Goal: Task Accomplishment & Management: Complete application form

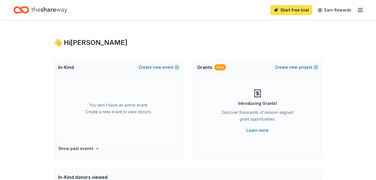
click at [299, 8] on link "Start free trial" at bounding box center [292, 10] width 42 height 10
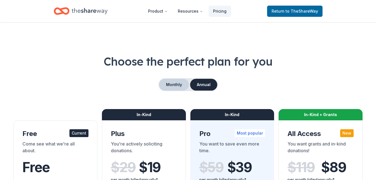
click at [175, 83] on button "Monthly" at bounding box center [174, 85] width 30 height 12
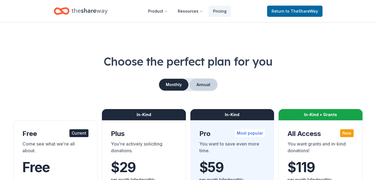
click at [208, 83] on button "Annual" at bounding box center [204, 85] width 28 height 12
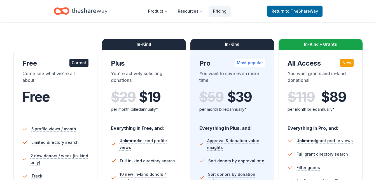
scroll to position [73, 0]
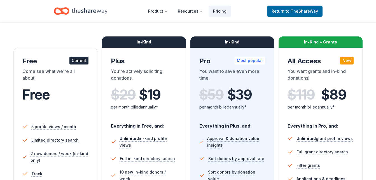
click at [82, 77] on div "Come see what we're all about." at bounding box center [55, 76] width 66 height 16
click at [302, 12] on span "to TheShareWay" at bounding box center [302, 11] width 32 height 5
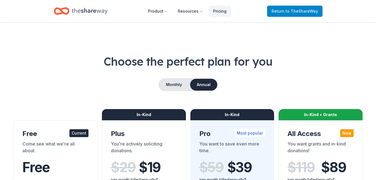
click at [292, 13] on span "to TheShareWay" at bounding box center [302, 11] width 32 height 5
click at [92, 13] on icon "Home" at bounding box center [90, 10] width 36 height 11
click at [292, 14] on span "Return to TheShareWay" at bounding box center [295, 11] width 46 height 7
click at [293, 10] on span "to TheShareWay" at bounding box center [302, 11] width 32 height 5
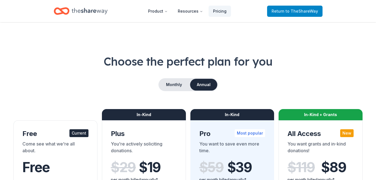
click at [293, 10] on span "to TheShareWay" at bounding box center [302, 11] width 32 height 5
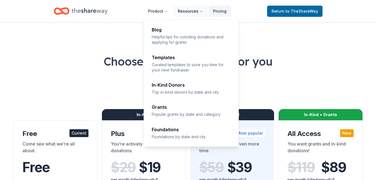
click at [199, 13] on button "Resources" at bounding box center [190, 11] width 34 height 11
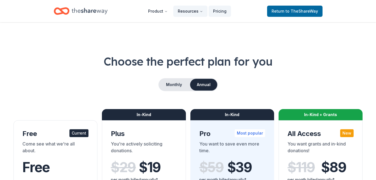
click at [199, 13] on button "Resources" at bounding box center [190, 11] width 34 height 11
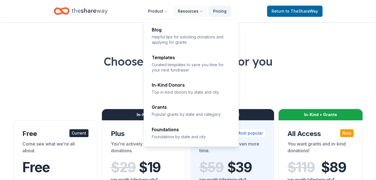
click at [199, 13] on button "Resources" at bounding box center [190, 11] width 34 height 11
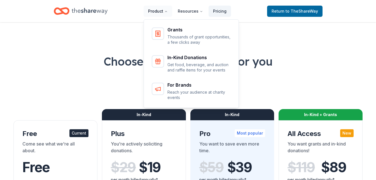
click at [170, 14] on button "Product" at bounding box center [158, 11] width 29 height 11
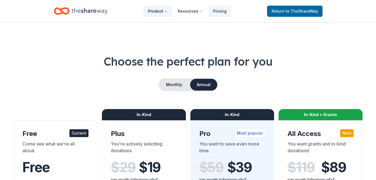
click at [170, 14] on button "Product" at bounding box center [158, 11] width 29 height 11
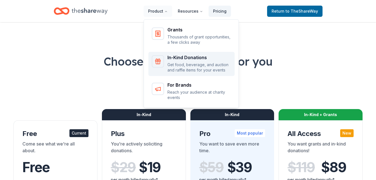
click at [161, 58] on icon "Main" at bounding box center [158, 61] width 7 height 7
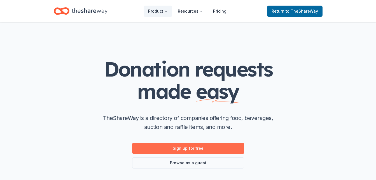
click at [210, 148] on link "Sign up for free" at bounding box center [188, 148] width 112 height 11
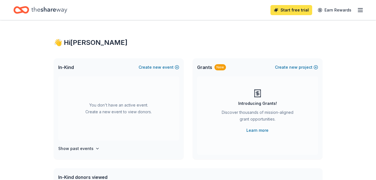
click at [282, 12] on link "Start free trial" at bounding box center [292, 10] width 42 height 10
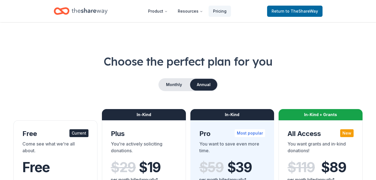
click at [59, 144] on div "Come see what we're all about." at bounding box center [55, 148] width 66 height 16
click at [175, 83] on button "Monthly" at bounding box center [174, 85] width 30 height 12
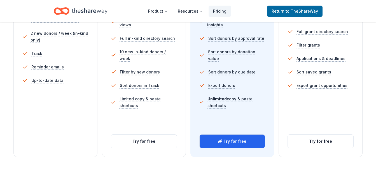
scroll to position [195, 0]
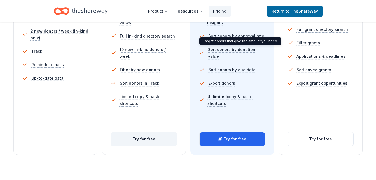
click at [146, 140] on button "Try for free" at bounding box center [144, 138] width 66 height 13
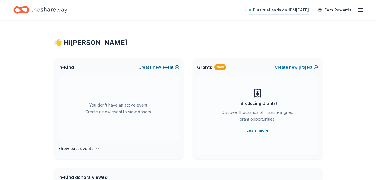
click at [174, 65] on button "Create new event" at bounding box center [159, 67] width 41 height 7
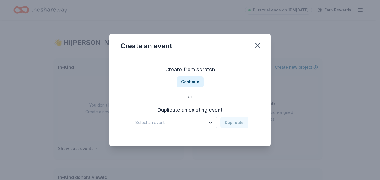
click at [215, 124] on button "Select an event" at bounding box center [174, 123] width 85 height 12
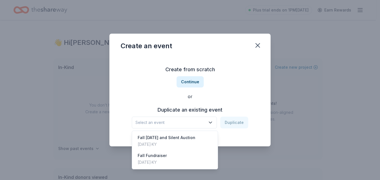
click at [215, 85] on div "Create from scratch Continue or Duplicate an existing event Select an event Dup…" at bounding box center [190, 96] width 139 height 81
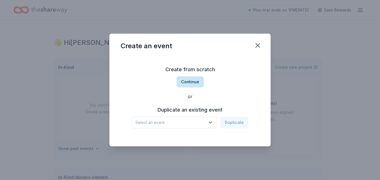
click at [198, 80] on button "Continue" at bounding box center [190, 81] width 27 height 11
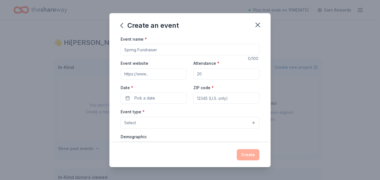
click at [171, 50] on input "Event name *" at bounding box center [190, 49] width 139 height 11
type input "Fall [DATE] and Silent Auction Fundraiser"
click at [212, 76] on input "Attendance *" at bounding box center [227, 73] width 66 height 11
type input "400"
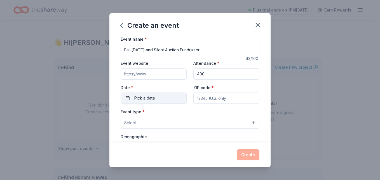
click at [160, 99] on button "Pick a date" at bounding box center [154, 97] width 66 height 11
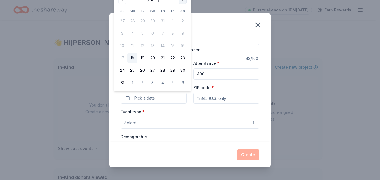
click at [184, 1] on button "Go to next month" at bounding box center [183, 0] width 8 height 8
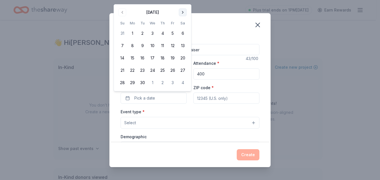
click at [185, 12] on button "Go to next month" at bounding box center [183, 12] width 8 height 8
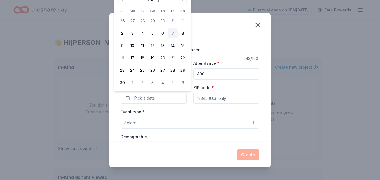
click at [173, 34] on button "7" at bounding box center [173, 33] width 10 height 10
click at [222, 97] on input "ZIP code *" at bounding box center [227, 97] width 66 height 11
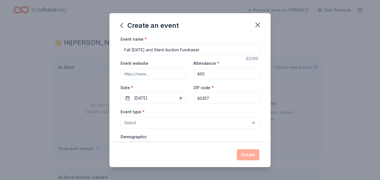
type input "40357"
click at [179, 121] on button "Select" at bounding box center [190, 123] width 139 height 12
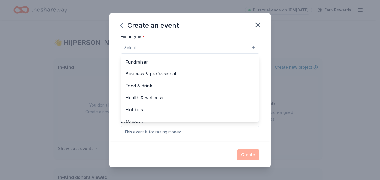
scroll to position [76, 0]
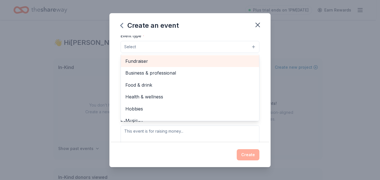
click at [147, 64] on span "Fundraiser" at bounding box center [189, 60] width 129 height 7
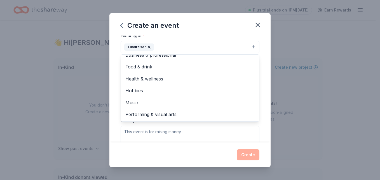
scroll to position [0, 0]
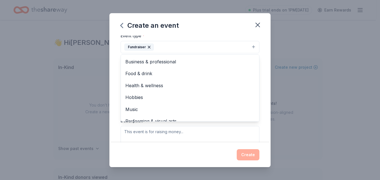
drag, startPoint x: 260, startPoint y: 58, endPoint x: 230, endPoint y: 29, distance: 42.0
click at [230, 29] on div "Create an event Event name * Fall Carnival and Silent Auction Fundraiser 43 /10…" at bounding box center [190, 90] width 161 height 154
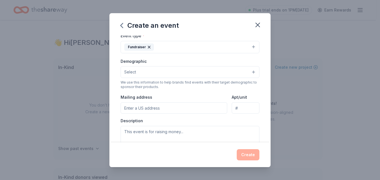
click at [161, 73] on button "Select" at bounding box center [190, 72] width 139 height 12
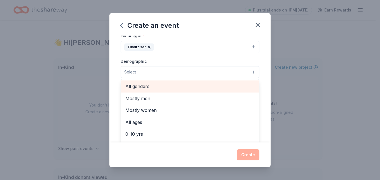
click at [169, 91] on div "All genders" at bounding box center [190, 86] width 138 height 12
click at [169, 91] on div "Mostly men" at bounding box center [190, 87] width 138 height 12
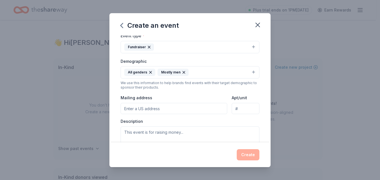
click at [183, 73] on icon "button" at bounding box center [184, 72] width 2 height 2
click at [183, 70] on button "All genders" at bounding box center [190, 72] width 139 height 12
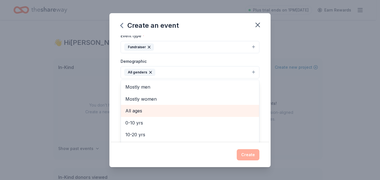
click at [142, 113] on span "All ages" at bounding box center [189, 110] width 129 height 7
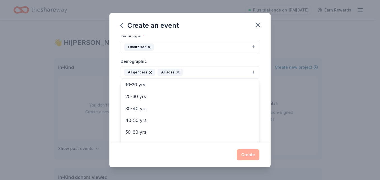
scroll to position [66, 0]
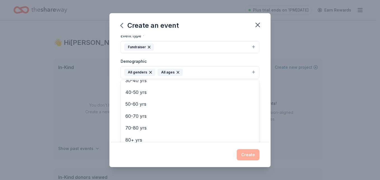
click at [262, 120] on div "Event name * Fall Carnival and Silent Auction Fundraiser 43 /100 Event website …" at bounding box center [190, 89] width 161 height 107
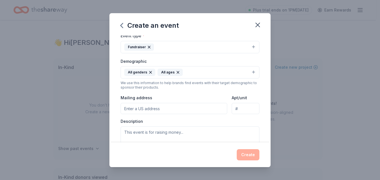
click at [161, 111] on input "Mailing address" at bounding box center [174, 108] width 107 height 11
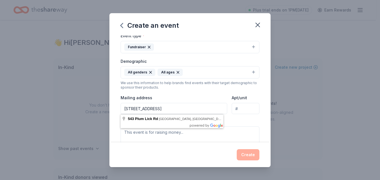
click at [161, 111] on input "543 Plum Lick Rd." at bounding box center [174, 108] width 107 height 11
type input "543 Plum Lick Rd. Paris, KY 40361"
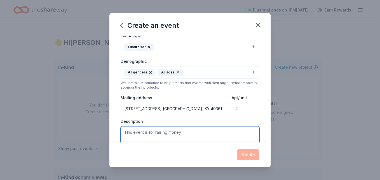
click at [190, 135] on textarea at bounding box center [190, 138] width 139 height 25
paste textarea "The [GEOGRAPHIC_DATA] PTA is preparing for our upcoming Silent Auction on [DATE…"
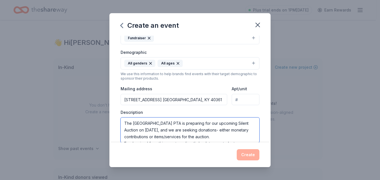
scroll to position [47, 0]
type textarea "The [GEOGRAPHIC_DATA] PTA is preparing for our upcoming Silent Auction on [DATE…"
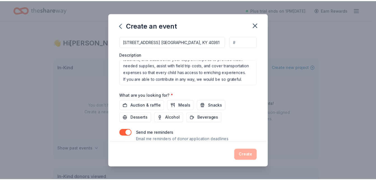
scroll to position [162, 0]
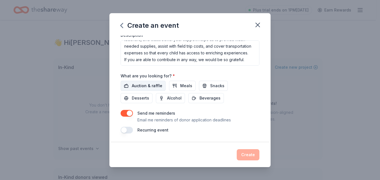
click at [157, 84] on span "Auction & raffle" at bounding box center [147, 85] width 31 height 7
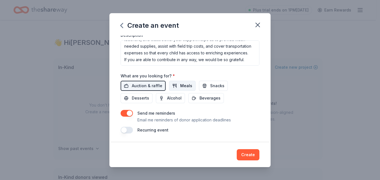
click at [189, 85] on span "Meals" at bounding box center [186, 85] width 12 height 7
click at [214, 85] on span "Snacks" at bounding box center [217, 85] width 14 height 7
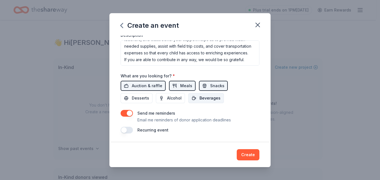
click at [206, 99] on span "Beverages" at bounding box center [210, 98] width 21 height 7
click at [146, 97] on span "Desserts" at bounding box center [140, 98] width 17 height 7
click at [125, 113] on button "button" at bounding box center [127, 113] width 12 height 7
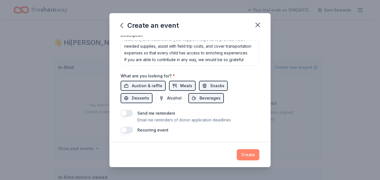
click at [256, 157] on button "Create" at bounding box center [248, 154] width 23 height 11
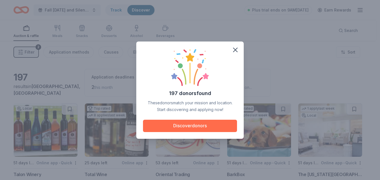
click at [206, 124] on button "Discover donors" at bounding box center [190, 126] width 94 height 12
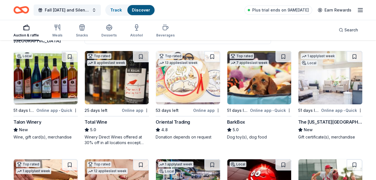
scroll to position [48, 0]
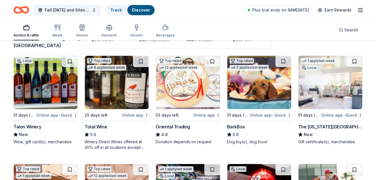
click at [42, 92] on img at bounding box center [46, 82] width 64 height 53
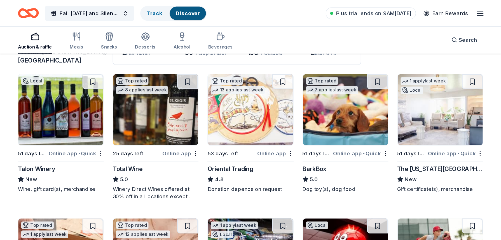
scroll to position [34, 0]
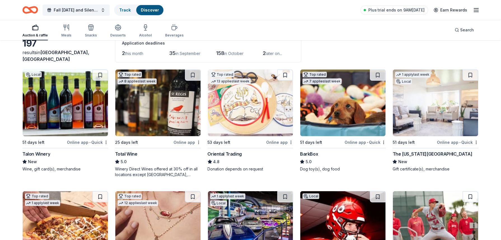
click at [249, 109] on img at bounding box center [250, 102] width 85 height 67
click at [350, 111] on img at bounding box center [343, 102] width 85 height 67
click at [376, 109] on img at bounding box center [435, 102] width 85 height 67
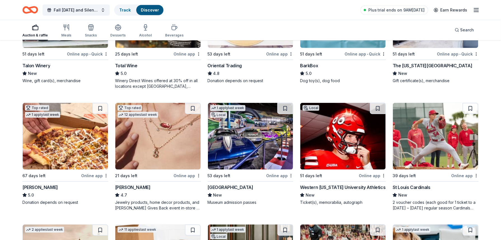
scroll to position [124, 0]
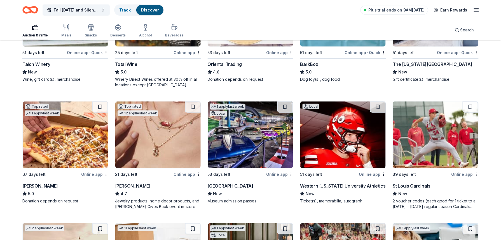
click at [78, 139] on img at bounding box center [65, 134] width 85 height 67
click at [164, 146] on img at bounding box center [157, 134] width 85 height 67
click at [260, 140] on img at bounding box center [250, 134] width 85 height 67
click at [348, 139] on img at bounding box center [343, 134] width 85 height 67
click at [376, 122] on img at bounding box center [435, 134] width 85 height 67
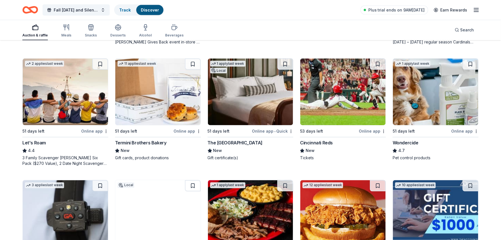
scroll to position [303, 0]
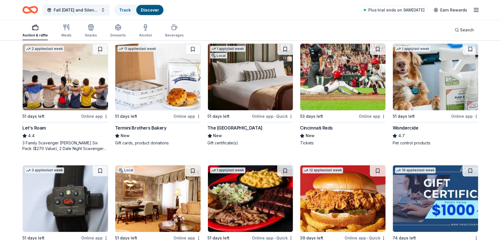
click at [54, 86] on img at bounding box center [65, 77] width 85 height 67
click at [161, 93] on img at bounding box center [157, 77] width 85 height 67
click at [259, 83] on img at bounding box center [250, 77] width 85 height 67
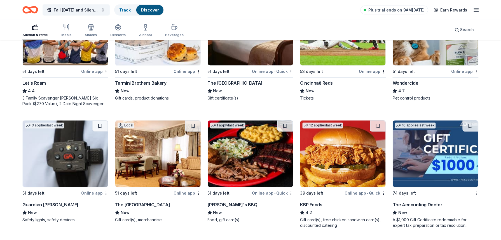
scroll to position [381, 0]
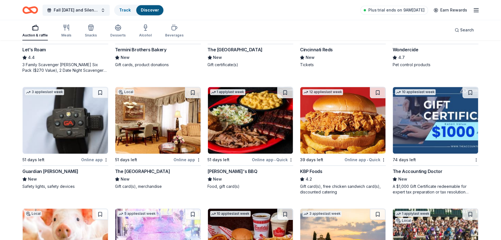
click at [68, 130] on img at bounding box center [65, 120] width 85 height 67
click at [251, 129] on img at bounding box center [250, 120] width 85 height 67
click at [360, 128] on img at bounding box center [343, 120] width 85 height 67
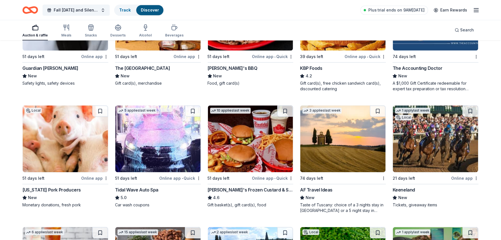
scroll to position [485, 0]
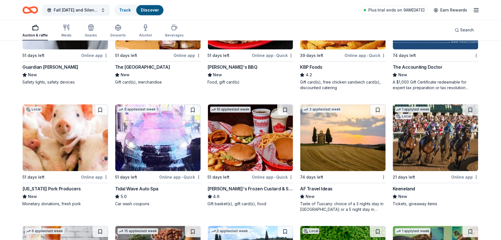
click at [80, 145] on img at bounding box center [65, 137] width 85 height 67
click at [164, 122] on img at bounding box center [157, 137] width 85 height 67
click at [260, 153] on img at bounding box center [250, 137] width 85 height 67
click at [351, 141] on img at bounding box center [343, 137] width 85 height 67
click at [376, 154] on img at bounding box center [435, 137] width 85 height 67
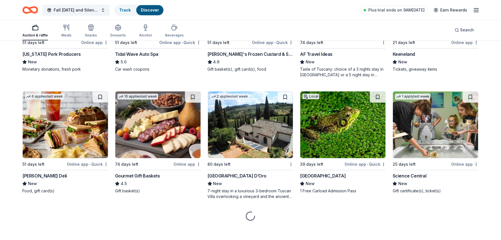
scroll to position [625, 0]
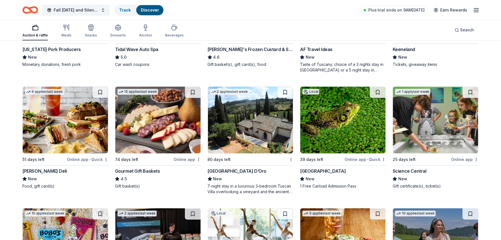
click at [78, 113] on img at bounding box center [65, 120] width 85 height 67
click at [159, 117] on img at bounding box center [157, 120] width 85 height 67
click at [248, 136] on img at bounding box center [250, 120] width 85 height 67
click at [348, 126] on img at bounding box center [343, 120] width 85 height 67
click at [376, 135] on img at bounding box center [435, 120] width 85 height 67
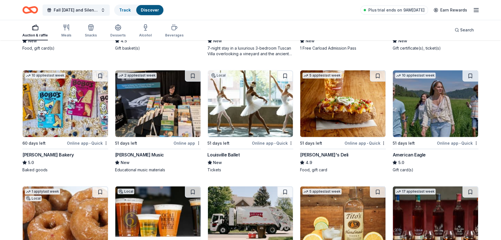
scroll to position [768, 0]
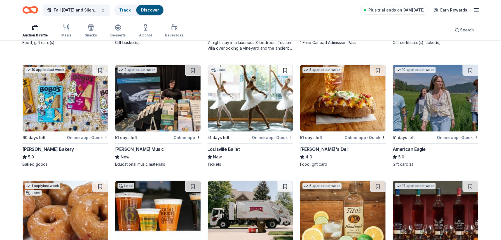
click at [63, 110] on img at bounding box center [65, 98] width 85 height 67
click at [258, 90] on img at bounding box center [250, 98] width 85 height 67
click at [346, 89] on img at bounding box center [343, 98] width 85 height 67
click at [376, 89] on img at bounding box center [435, 98] width 85 height 67
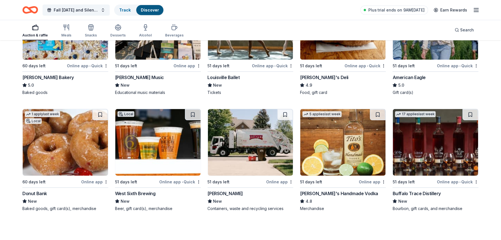
scroll to position [854, 0]
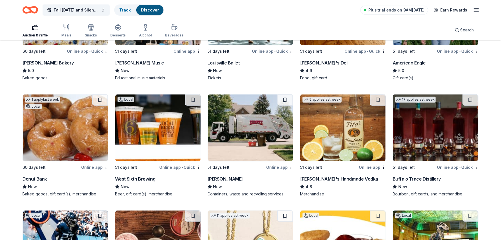
click at [61, 131] on img at bounding box center [65, 127] width 85 height 67
click at [153, 120] on img at bounding box center [157, 127] width 85 height 67
click at [266, 140] on img at bounding box center [250, 127] width 85 height 67
click at [376, 139] on img at bounding box center [435, 127] width 85 height 67
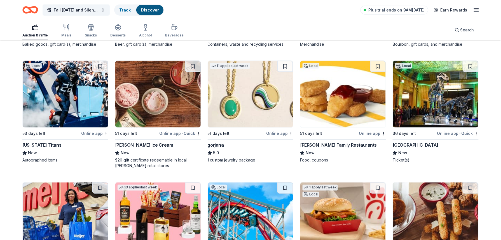
scroll to position [1019, 0]
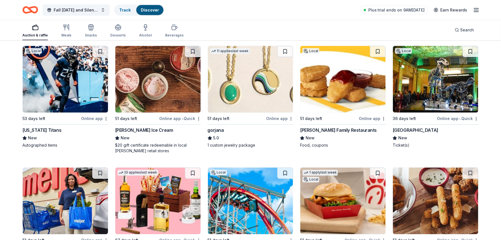
click at [68, 80] on img at bounding box center [65, 79] width 85 height 67
click at [160, 91] on img at bounding box center [157, 79] width 85 height 67
click at [256, 97] on img at bounding box center [250, 79] width 85 height 67
click at [349, 92] on img at bounding box center [343, 79] width 85 height 67
click at [376, 91] on img at bounding box center [435, 79] width 85 height 67
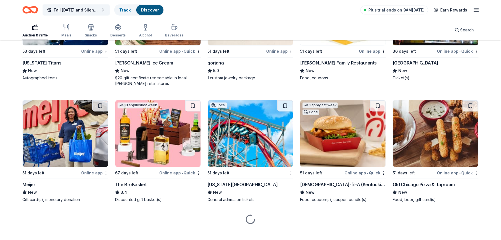
scroll to position [1095, 0]
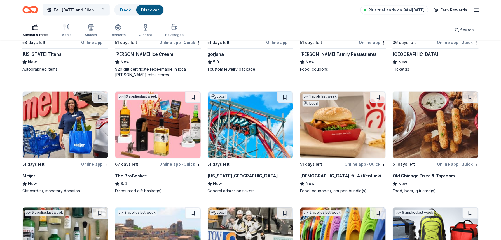
click at [66, 136] on img at bounding box center [65, 125] width 85 height 67
click at [246, 132] on img at bounding box center [250, 125] width 85 height 67
click at [352, 132] on img at bounding box center [343, 125] width 85 height 67
click at [376, 133] on img at bounding box center [435, 125] width 85 height 67
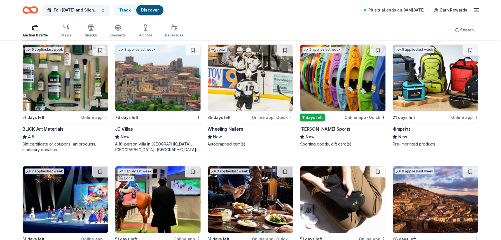
scroll to position [1248, 0]
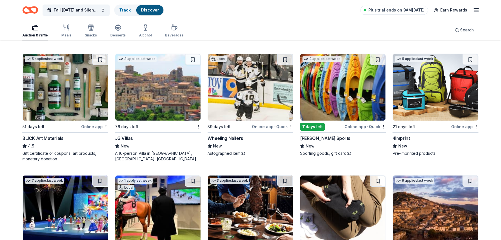
click at [351, 97] on img at bounding box center [343, 87] width 85 height 67
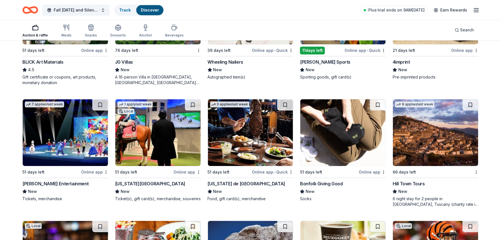
scroll to position [1331, 0]
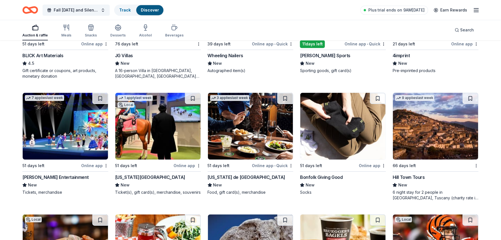
click at [59, 132] on img at bounding box center [65, 126] width 85 height 67
click at [167, 126] on img at bounding box center [157, 126] width 85 height 67
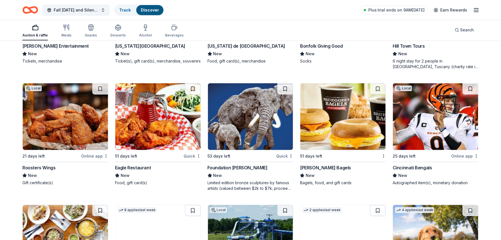
scroll to position [1465, 0]
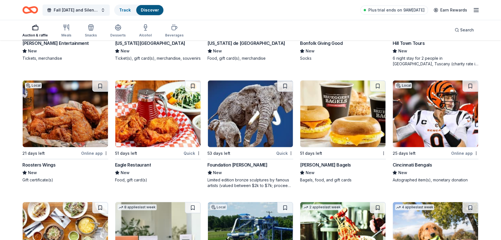
click at [61, 128] on img at bounding box center [65, 113] width 85 height 67
click at [376, 125] on img at bounding box center [435, 113] width 85 height 67
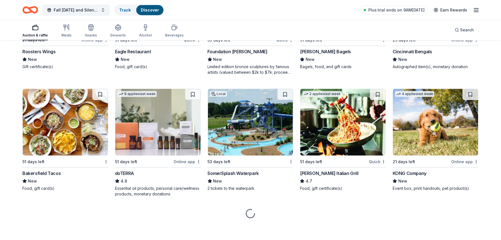
scroll to position [1581, 0]
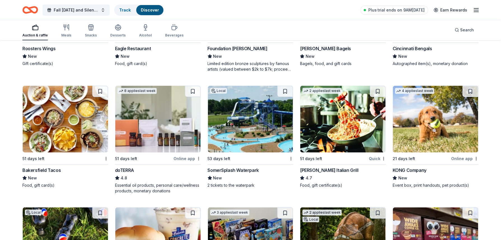
click at [285, 119] on img at bounding box center [250, 119] width 85 height 67
click at [341, 119] on img at bounding box center [343, 119] width 85 height 67
click at [376, 132] on img at bounding box center [435, 119] width 85 height 67
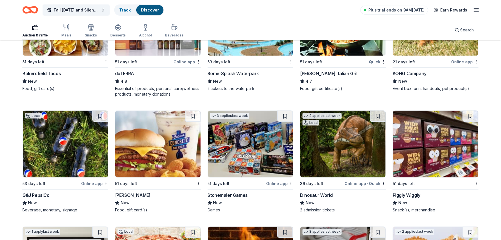
scroll to position [1688, 0]
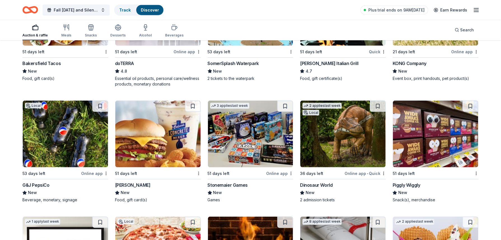
click at [73, 136] on img at bounding box center [65, 134] width 85 height 67
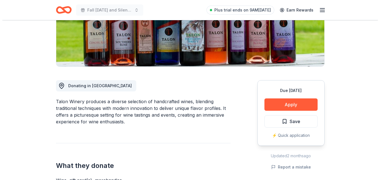
scroll to position [106, 0]
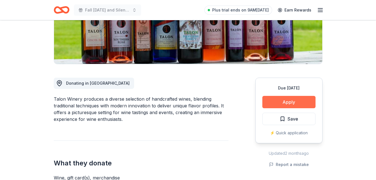
click at [301, 100] on button "Apply" at bounding box center [288, 102] width 53 height 12
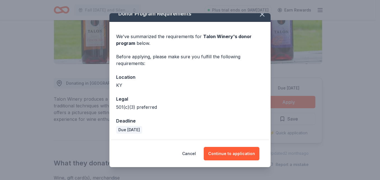
scroll to position [8, 0]
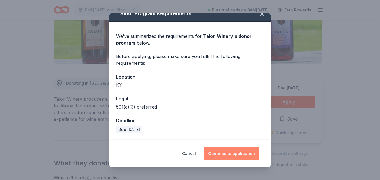
click at [242, 156] on button "Continue to application" at bounding box center [232, 153] width 56 height 13
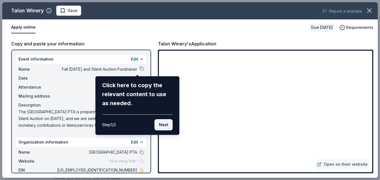
click at [166, 125] on button "Next" at bounding box center [164, 124] width 18 height 11
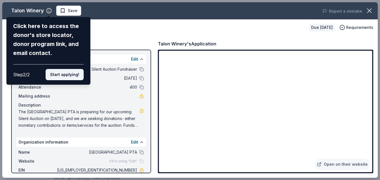
click at [69, 76] on button "Start applying!" at bounding box center [65, 74] width 38 height 11
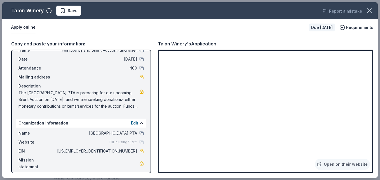
scroll to position [23, 0]
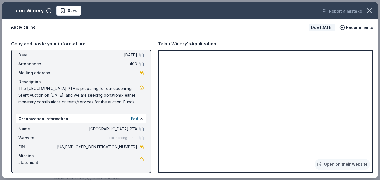
drag, startPoint x: 378, startPoint y: 61, endPoint x: 381, endPoint y: 83, distance: 22.9
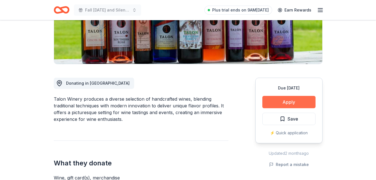
click at [297, 102] on button "Apply" at bounding box center [288, 102] width 53 height 12
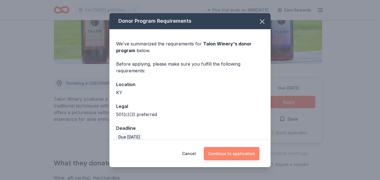
click at [246, 152] on button "Continue to application" at bounding box center [232, 153] width 56 height 13
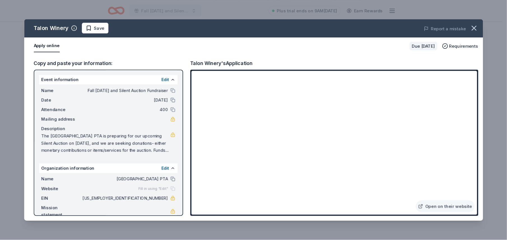
scroll to position [106, 0]
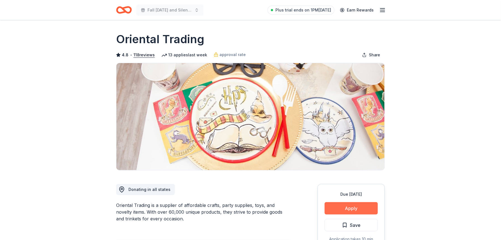
click at [364, 208] on button "Apply" at bounding box center [351, 208] width 53 height 12
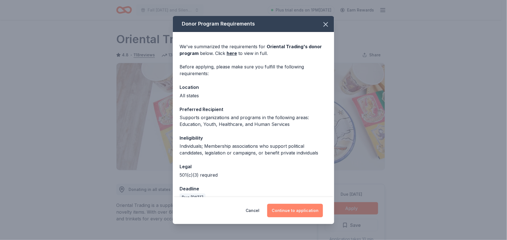
click at [305, 212] on button "Continue to application" at bounding box center [295, 210] width 56 height 13
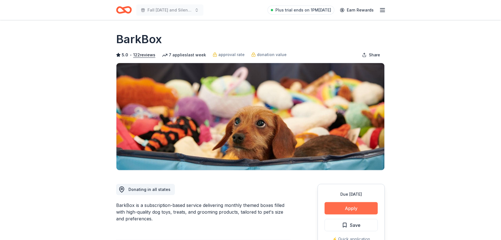
click at [367, 211] on button "Apply" at bounding box center [351, 208] width 53 height 12
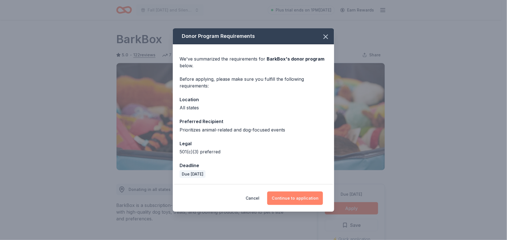
click at [302, 198] on button "Continue to application" at bounding box center [295, 197] width 56 height 13
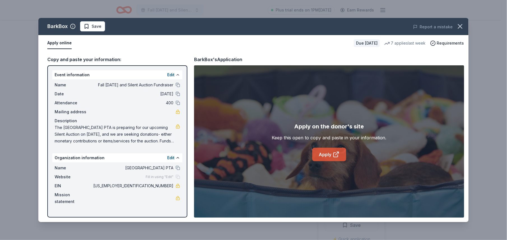
click at [327, 158] on link "Apply" at bounding box center [329, 154] width 34 height 13
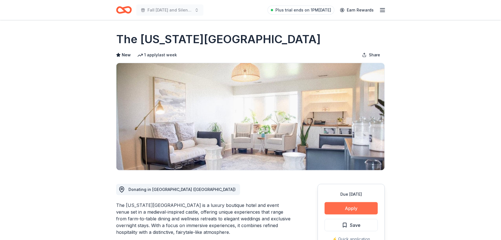
click at [369, 208] on button "Apply" at bounding box center [351, 208] width 53 height 12
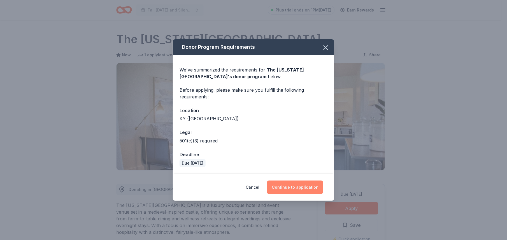
click at [283, 187] on button "Continue to application" at bounding box center [295, 186] width 56 height 13
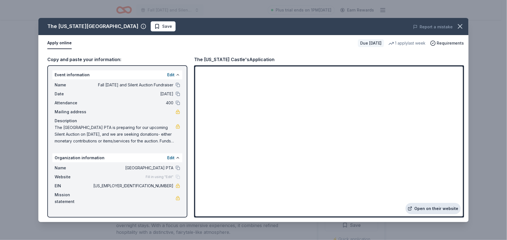
click at [436, 205] on link "Open on their website" at bounding box center [433, 208] width 55 height 11
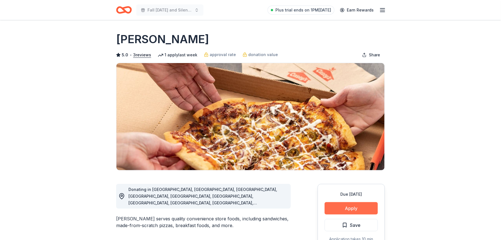
click at [354, 205] on button "Apply" at bounding box center [351, 208] width 53 height 12
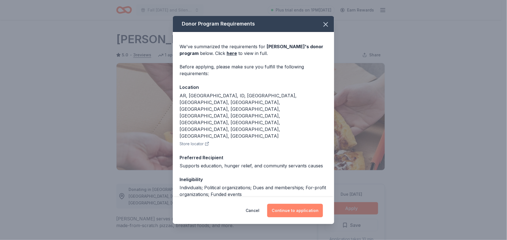
click at [302, 213] on button "Continue to application" at bounding box center [295, 210] width 56 height 13
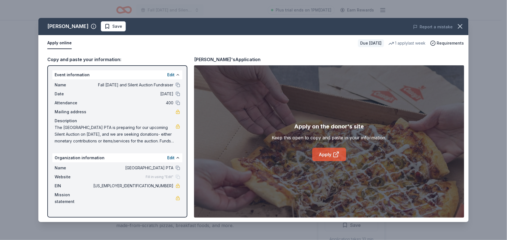
click at [329, 153] on link "Apply" at bounding box center [329, 154] width 34 height 13
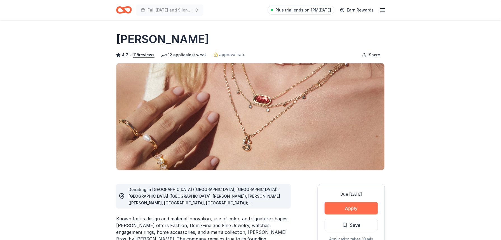
click at [373, 211] on button "Apply" at bounding box center [351, 208] width 53 height 12
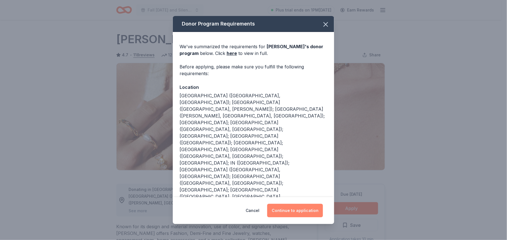
click at [312, 211] on button "Continue to application" at bounding box center [295, 210] width 56 height 13
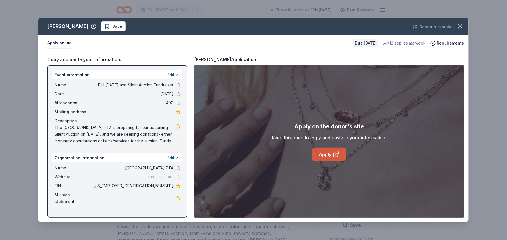
click at [338, 156] on icon at bounding box center [336, 155] width 4 height 4
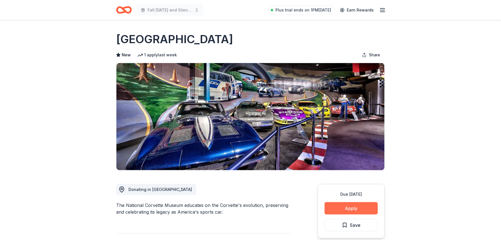
click at [354, 212] on button "Apply" at bounding box center [351, 208] width 53 height 12
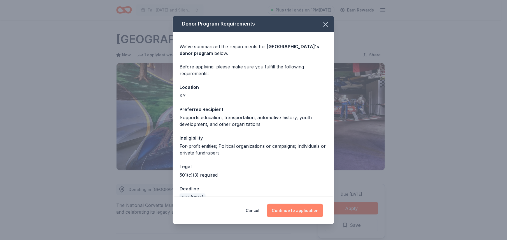
click at [309, 212] on button "Continue to application" at bounding box center [295, 210] width 56 height 13
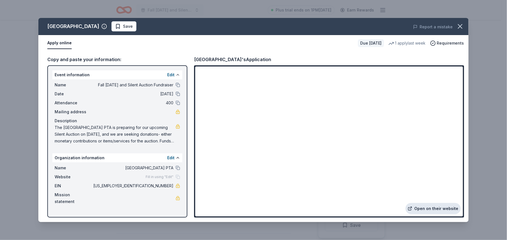
click at [429, 205] on link "Open on their website" at bounding box center [433, 208] width 55 height 11
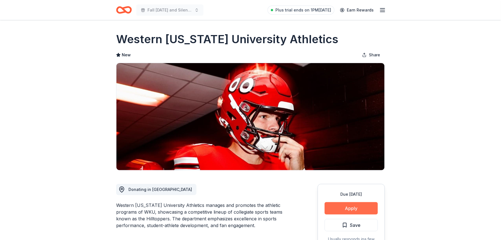
click at [366, 208] on button "Apply" at bounding box center [351, 208] width 53 height 12
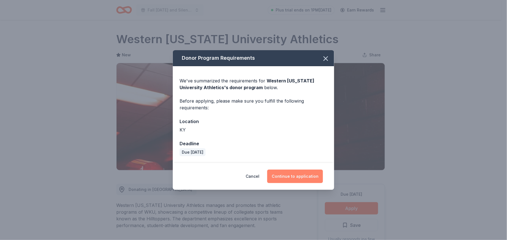
click at [310, 175] on button "Continue to application" at bounding box center [295, 175] width 56 height 13
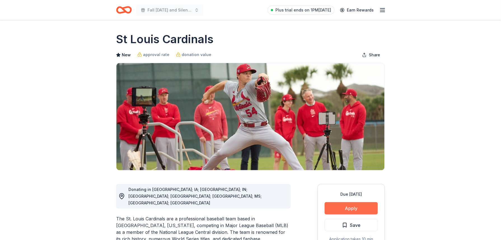
click at [361, 206] on button "Apply" at bounding box center [351, 208] width 53 height 12
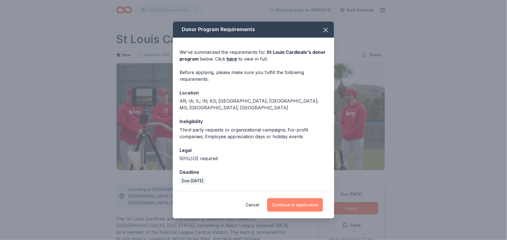
click at [300, 199] on button "Continue to application" at bounding box center [295, 204] width 56 height 13
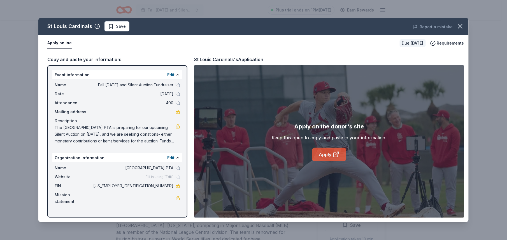
click at [332, 154] on link "Apply" at bounding box center [329, 154] width 34 height 13
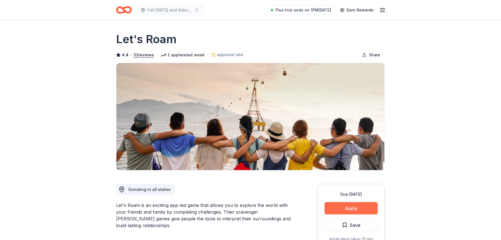
click at [354, 208] on button "Apply" at bounding box center [351, 208] width 53 height 12
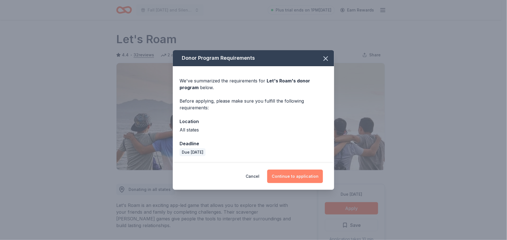
click at [302, 174] on button "Continue to application" at bounding box center [295, 175] width 56 height 13
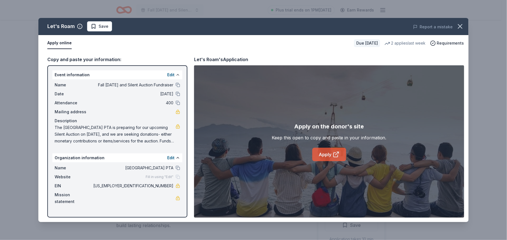
click at [330, 153] on link "Apply" at bounding box center [329, 154] width 34 height 13
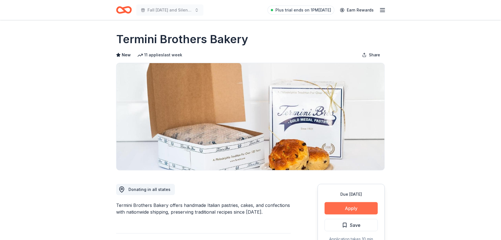
click at [361, 207] on button "Apply" at bounding box center [351, 208] width 53 height 12
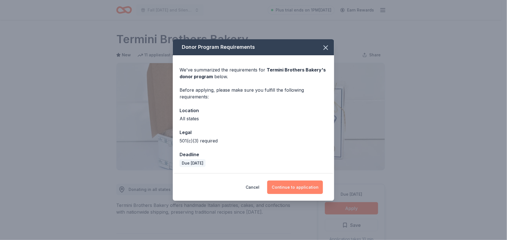
click at [315, 184] on button "Continue to application" at bounding box center [295, 186] width 56 height 13
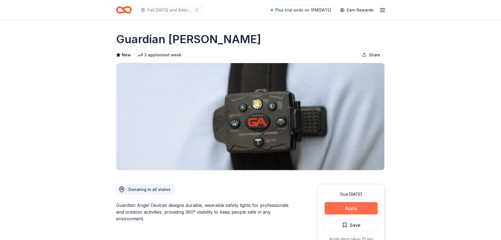
click at [343, 206] on button "Apply" at bounding box center [351, 208] width 53 height 12
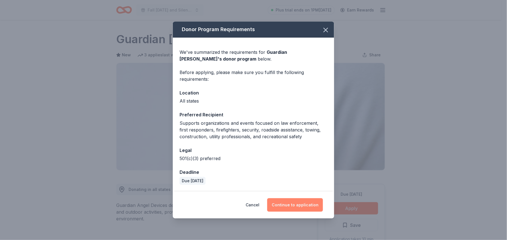
click at [280, 202] on button "Continue to application" at bounding box center [295, 204] width 56 height 13
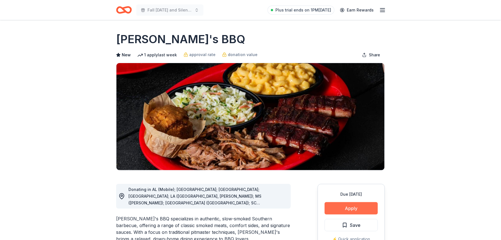
click at [347, 206] on button "Apply" at bounding box center [351, 208] width 53 height 12
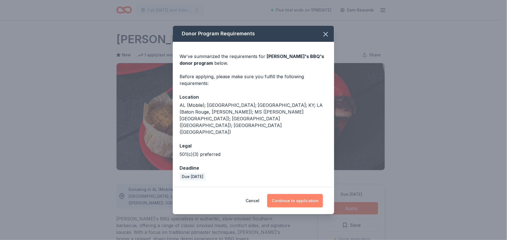
click at [298, 194] on button "Continue to application" at bounding box center [295, 200] width 56 height 13
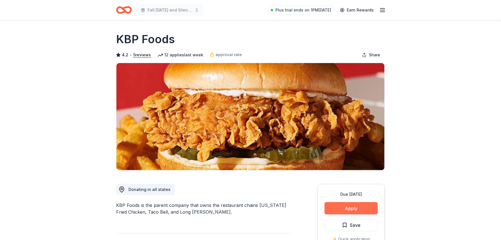
click at [359, 209] on button "Apply" at bounding box center [351, 208] width 53 height 12
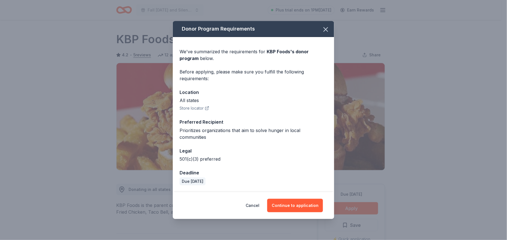
click at [301, 194] on div "Cancel Continue to application" at bounding box center [253, 205] width 161 height 27
click at [300, 199] on button "Continue to application" at bounding box center [295, 205] width 56 height 13
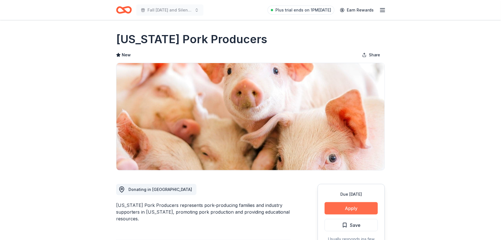
click at [364, 206] on button "Apply" at bounding box center [351, 208] width 53 height 12
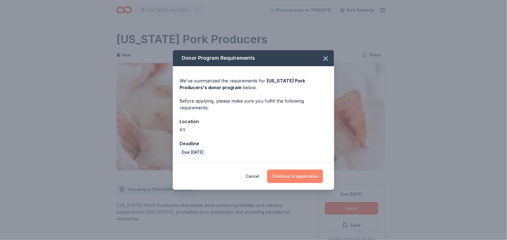
click at [295, 171] on button "Continue to application" at bounding box center [295, 175] width 56 height 13
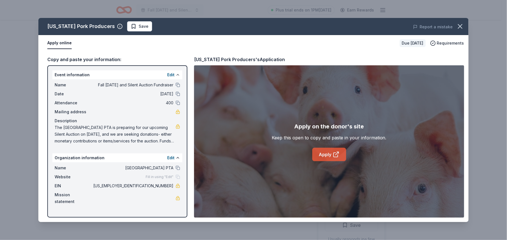
click at [325, 157] on link "Apply" at bounding box center [329, 154] width 34 height 13
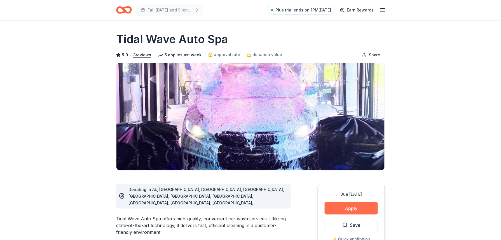
click at [354, 207] on button "Apply" at bounding box center [351, 208] width 53 height 12
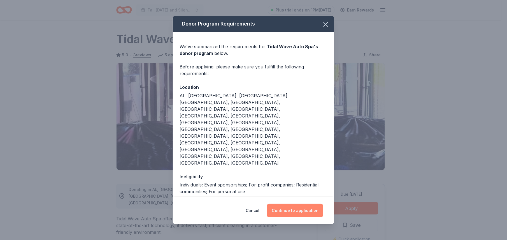
click at [311, 206] on button "Continue to application" at bounding box center [295, 210] width 56 height 13
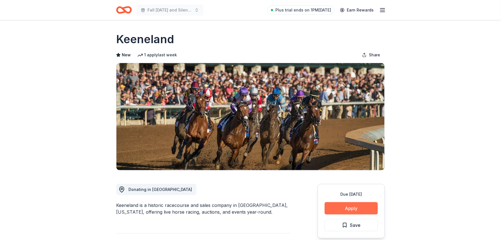
click at [366, 212] on button "Apply" at bounding box center [351, 208] width 53 height 12
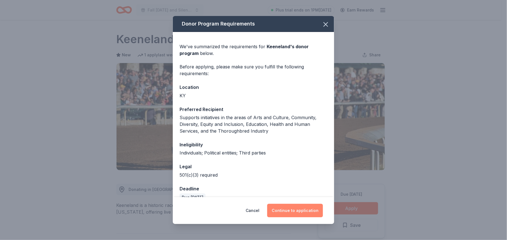
click at [310, 213] on button "Continue to application" at bounding box center [295, 210] width 56 height 13
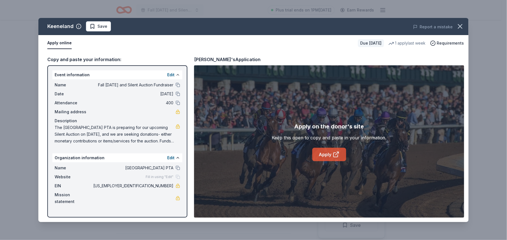
click at [331, 157] on link "Apply" at bounding box center [329, 154] width 34 height 13
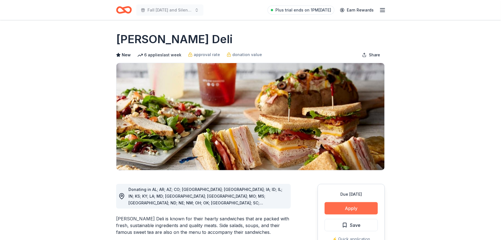
click at [341, 208] on button "Apply" at bounding box center [351, 208] width 53 height 12
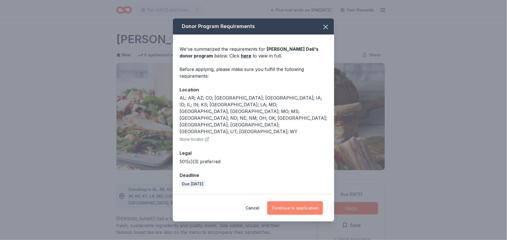
click at [308, 201] on button "Continue to application" at bounding box center [295, 207] width 56 height 13
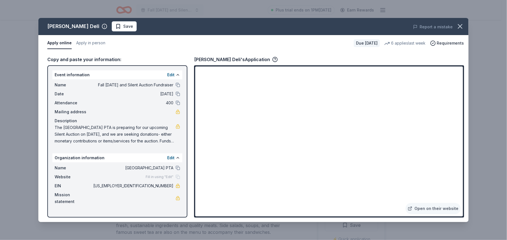
drag, startPoint x: 463, startPoint y: 134, endPoint x: 464, endPoint y: 141, distance: 7.0
click at [464, 141] on div "Open on their website" at bounding box center [329, 141] width 270 height 152
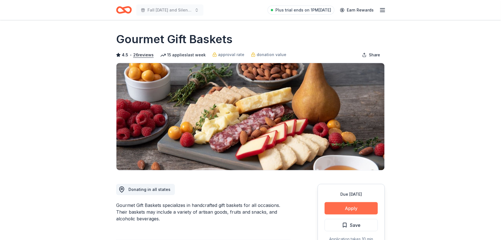
click at [348, 180] on button "Apply" at bounding box center [351, 208] width 53 height 12
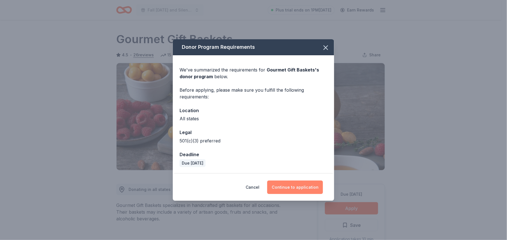
click at [297, 180] on button "Continue to application" at bounding box center [295, 186] width 56 height 13
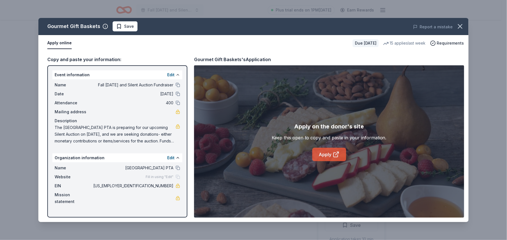
click at [329, 154] on link "Apply" at bounding box center [329, 154] width 34 height 13
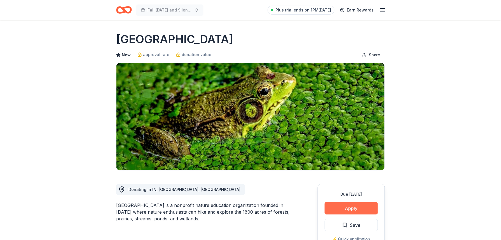
click at [356, 206] on button "Apply" at bounding box center [351, 208] width 53 height 12
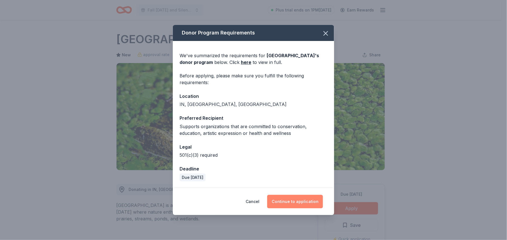
click at [300, 204] on button "Continue to application" at bounding box center [295, 201] width 56 height 13
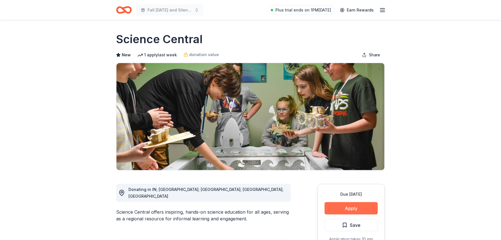
click at [359, 209] on button "Apply" at bounding box center [351, 208] width 53 height 12
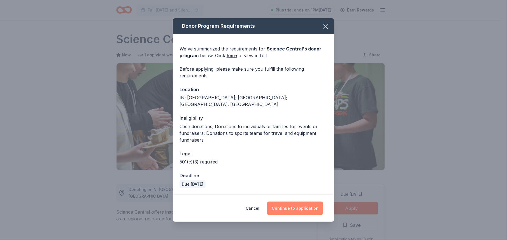
click at [284, 206] on button "Continue to application" at bounding box center [295, 207] width 56 height 13
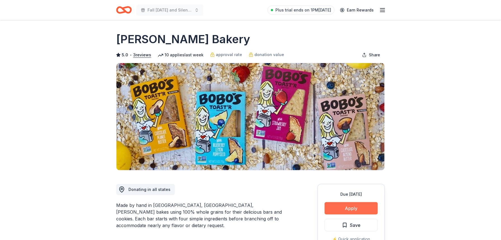
click at [357, 208] on button "Apply" at bounding box center [351, 208] width 53 height 12
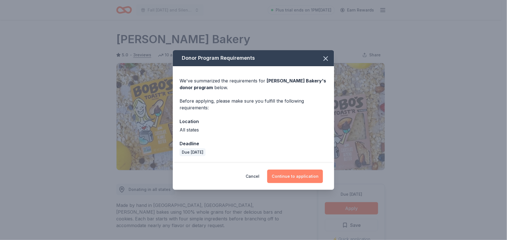
click at [305, 179] on button "Continue to application" at bounding box center [295, 175] width 56 height 13
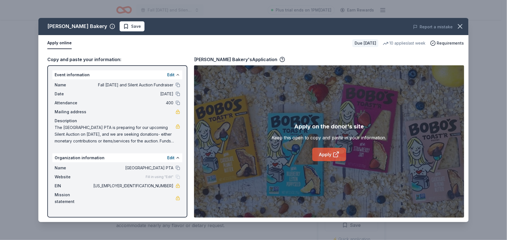
click at [323, 156] on link "Apply" at bounding box center [329, 154] width 34 height 13
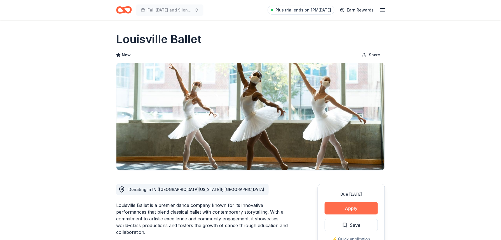
click at [360, 210] on button "Apply" at bounding box center [351, 208] width 53 height 12
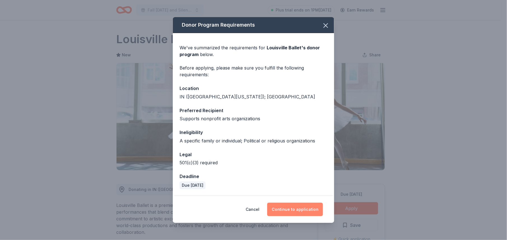
click at [295, 209] on button "Continue to application" at bounding box center [295, 209] width 56 height 13
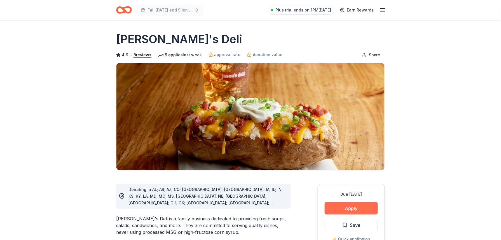
click at [373, 204] on button "Apply" at bounding box center [351, 208] width 53 height 12
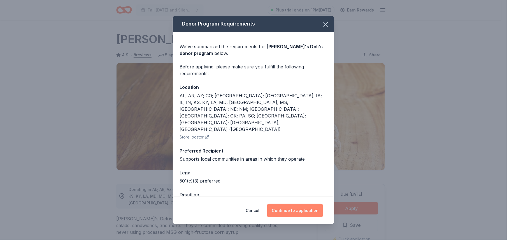
click at [305, 211] on button "Continue to application" at bounding box center [295, 210] width 56 height 13
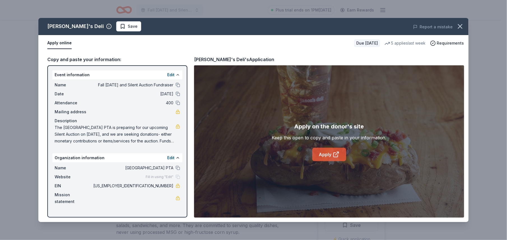
click at [329, 156] on link "Apply" at bounding box center [329, 154] width 34 height 13
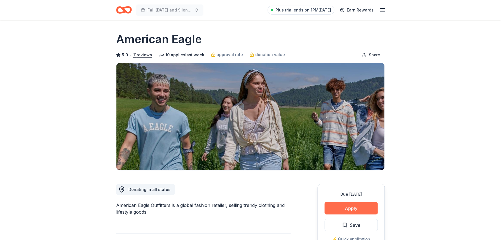
click at [367, 205] on button "Apply" at bounding box center [351, 208] width 53 height 12
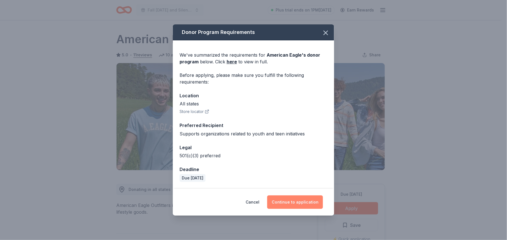
click at [296, 206] on button "Continue to application" at bounding box center [295, 201] width 56 height 13
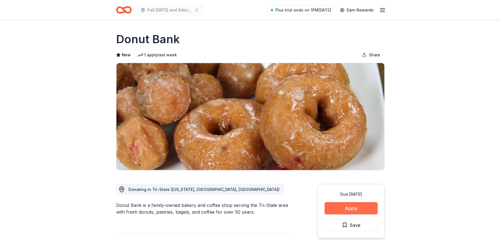
click at [346, 206] on button "Apply" at bounding box center [351, 208] width 53 height 12
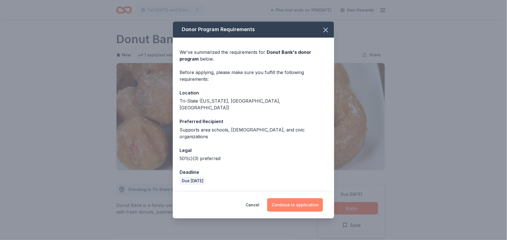
click at [299, 198] on button "Continue to application" at bounding box center [295, 204] width 56 height 13
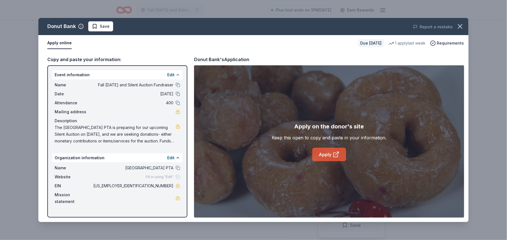
click at [332, 157] on link "Apply" at bounding box center [329, 154] width 34 height 13
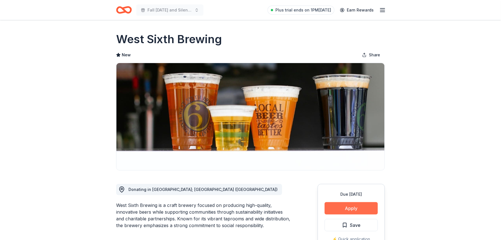
click at [347, 207] on button "Apply" at bounding box center [351, 208] width 53 height 12
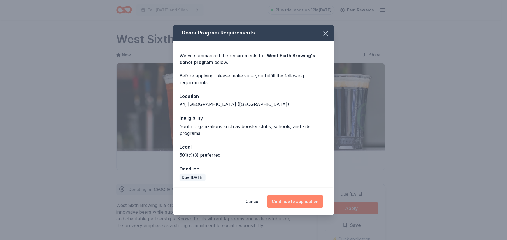
click at [306, 198] on button "Continue to application" at bounding box center [295, 201] width 56 height 13
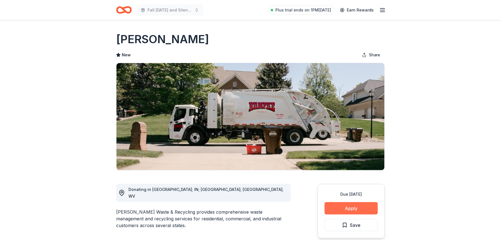
click at [351, 210] on button "Apply" at bounding box center [351, 208] width 53 height 12
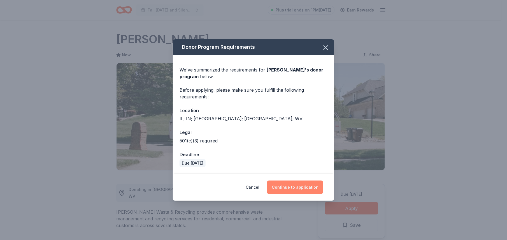
click at [313, 187] on button "Continue to application" at bounding box center [295, 186] width 56 height 13
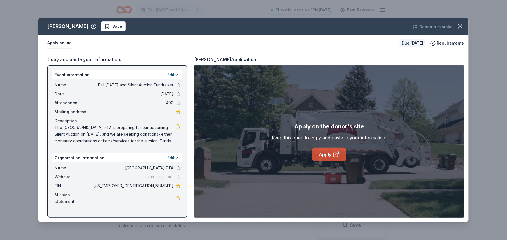
click at [329, 157] on link "Apply" at bounding box center [329, 154] width 34 height 13
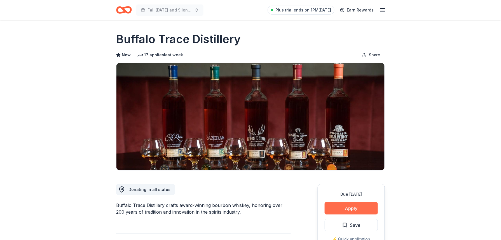
click at [357, 204] on button "Apply" at bounding box center [351, 208] width 53 height 12
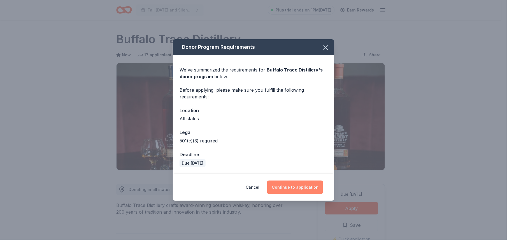
click at [317, 181] on button "Continue to application" at bounding box center [295, 186] width 56 height 13
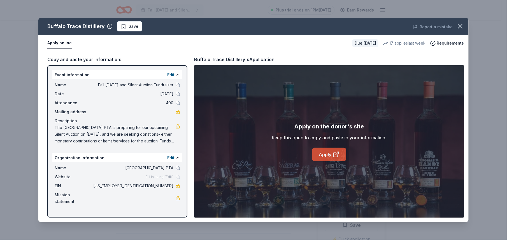
click at [326, 156] on link "Apply" at bounding box center [329, 154] width 34 height 13
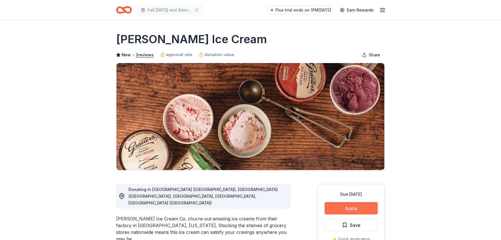
click at [352, 208] on button "Apply" at bounding box center [351, 208] width 53 height 12
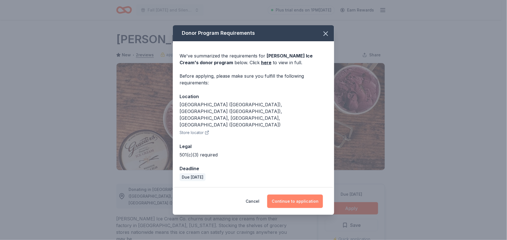
click at [300, 194] on button "Continue to application" at bounding box center [295, 200] width 56 height 13
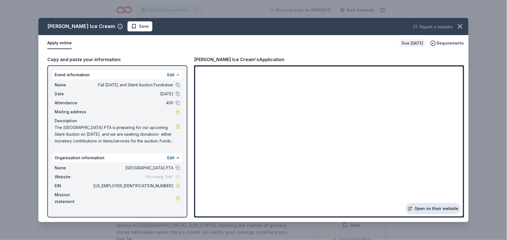
click at [431, 207] on link "Open on their website" at bounding box center [433, 208] width 55 height 11
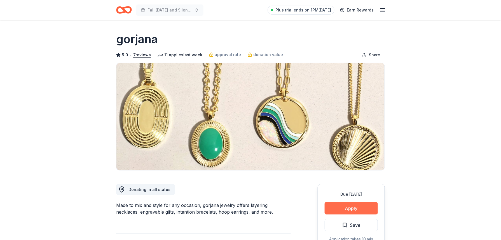
click at [360, 210] on button "Apply" at bounding box center [351, 208] width 53 height 12
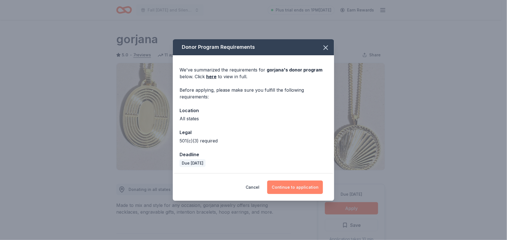
click at [306, 184] on button "Continue to application" at bounding box center [295, 186] width 56 height 13
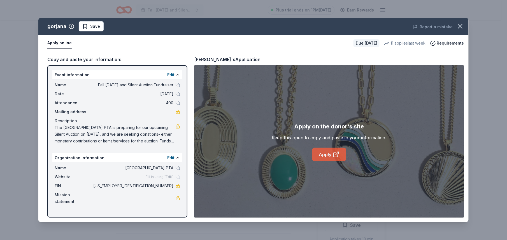
click at [327, 156] on link "Apply" at bounding box center [329, 154] width 34 height 13
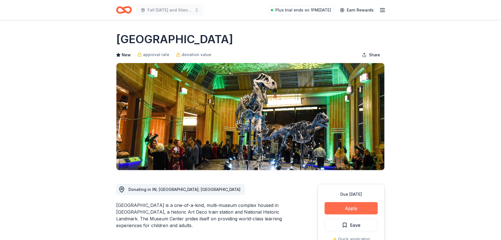
click at [360, 210] on button "Apply" at bounding box center [351, 208] width 53 height 12
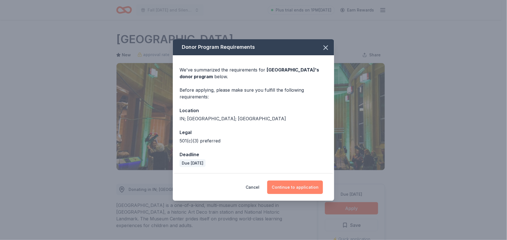
click at [308, 184] on button "Continue to application" at bounding box center [295, 186] width 56 height 13
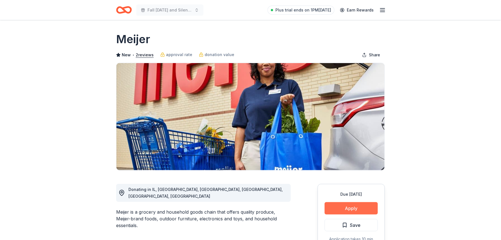
click at [354, 210] on button "Apply" at bounding box center [351, 208] width 53 height 12
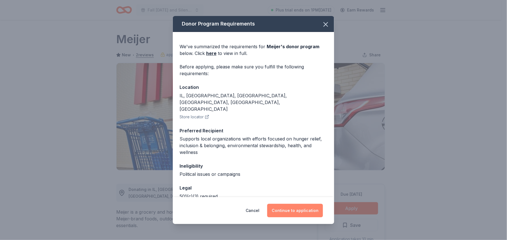
click at [286, 210] on button "Continue to application" at bounding box center [295, 210] width 56 height 13
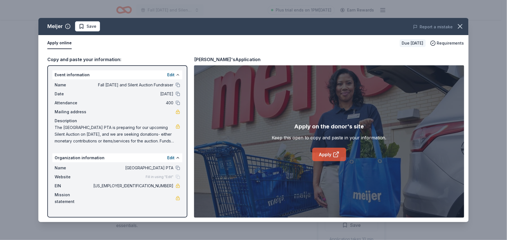
click at [321, 157] on link "Apply" at bounding box center [329, 154] width 34 height 13
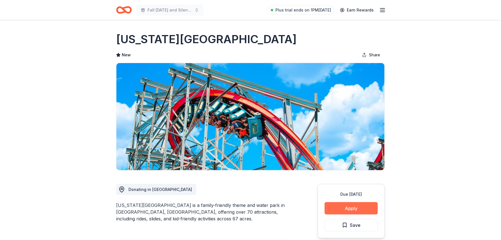
click at [339, 204] on button "Apply" at bounding box center [351, 208] width 53 height 12
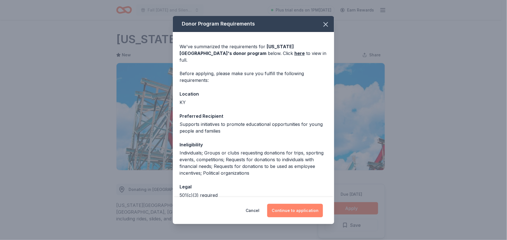
click at [310, 213] on button "Continue to application" at bounding box center [295, 210] width 56 height 13
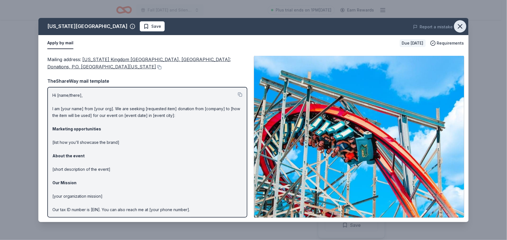
click at [459, 26] on icon "button" at bounding box center [460, 26] width 8 height 8
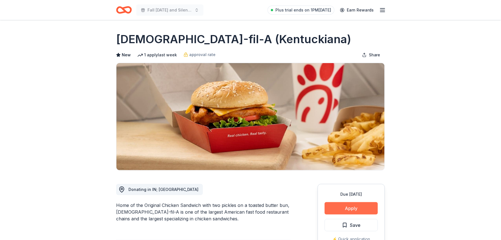
click at [343, 207] on button "Apply" at bounding box center [351, 208] width 53 height 12
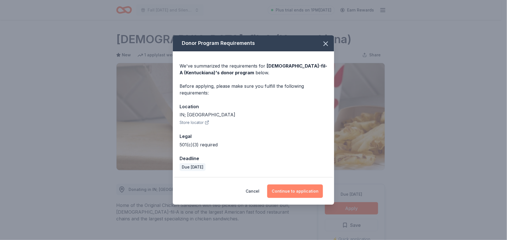
click at [313, 194] on button "Continue to application" at bounding box center [295, 190] width 56 height 13
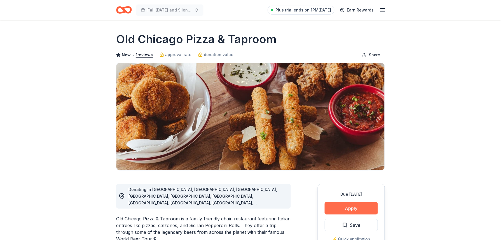
click at [363, 204] on button "Apply" at bounding box center [351, 208] width 53 height 12
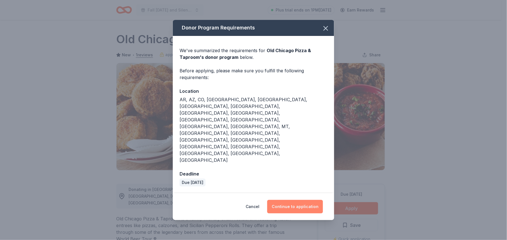
click at [301, 200] on button "Continue to application" at bounding box center [295, 206] width 56 height 13
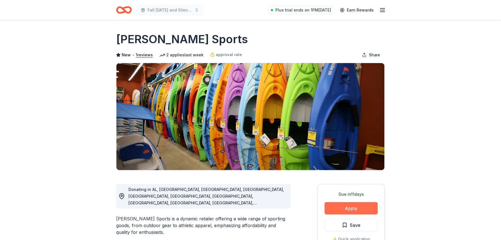
click at [355, 208] on button "Apply" at bounding box center [351, 208] width 53 height 12
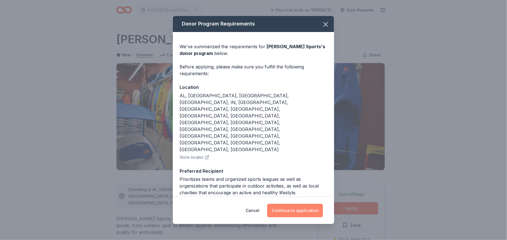
click at [310, 210] on button "Continue to application" at bounding box center [295, 210] width 56 height 13
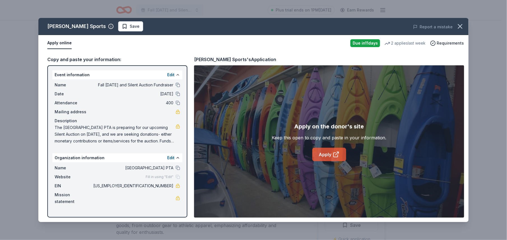
click at [327, 151] on link "Apply" at bounding box center [329, 154] width 34 height 13
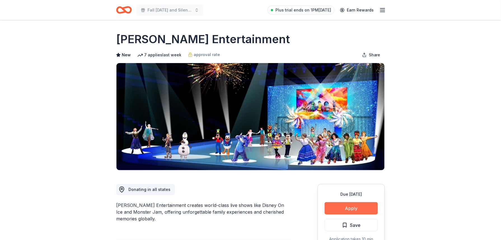
click at [347, 206] on button "Apply" at bounding box center [351, 208] width 53 height 12
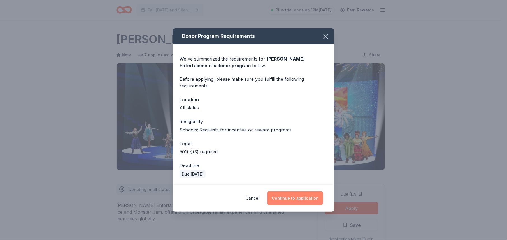
click at [313, 193] on button "Continue to application" at bounding box center [295, 197] width 56 height 13
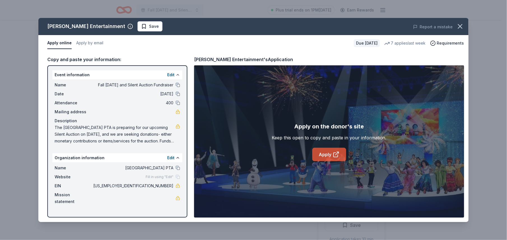
click at [325, 156] on link "Apply" at bounding box center [329, 154] width 34 height 13
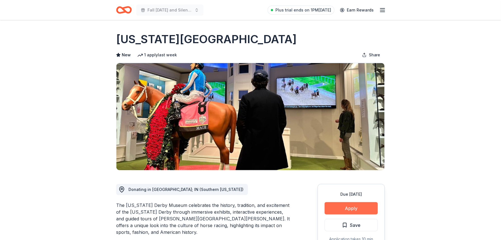
click at [357, 207] on button "Apply" at bounding box center [351, 208] width 53 height 12
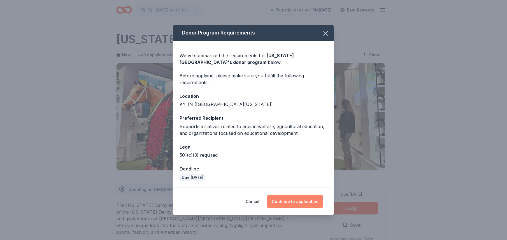
click at [309, 205] on button "Continue to application" at bounding box center [295, 201] width 56 height 13
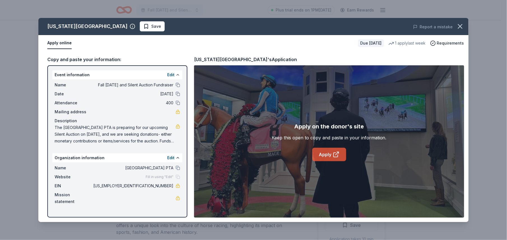
click at [328, 153] on link "Apply" at bounding box center [329, 154] width 34 height 13
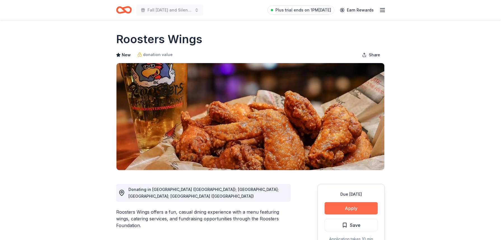
click at [376, 208] on button "Apply" at bounding box center [351, 208] width 53 height 12
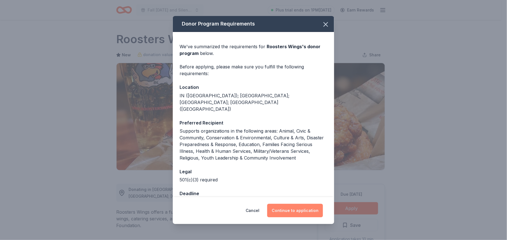
click at [304, 209] on button "Continue to application" at bounding box center [295, 210] width 56 height 13
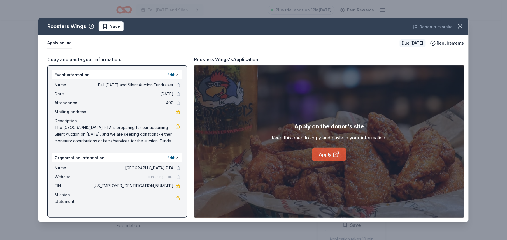
click at [328, 156] on link "Apply" at bounding box center [329, 154] width 34 height 13
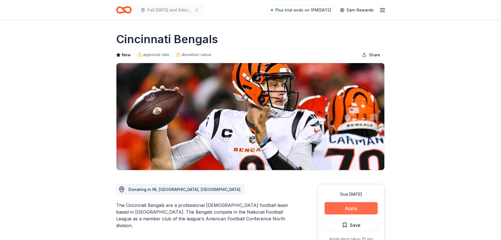
click at [357, 208] on button "Apply" at bounding box center [351, 208] width 53 height 12
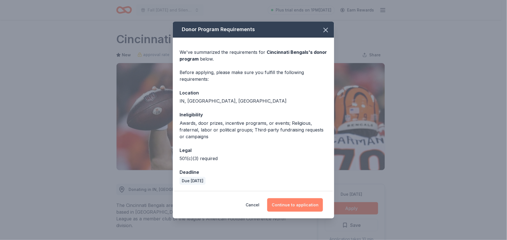
click at [311, 210] on button "Continue to application" at bounding box center [295, 204] width 56 height 13
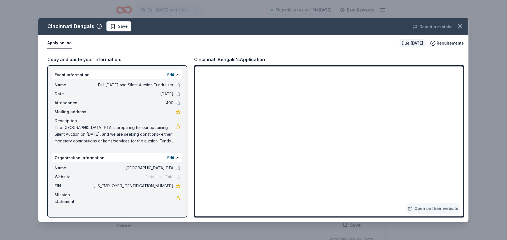
click at [193, 104] on div "Copy and paste your information: Event information Edit Name Fall Carnival and …" at bounding box center [253, 136] width 430 height 171
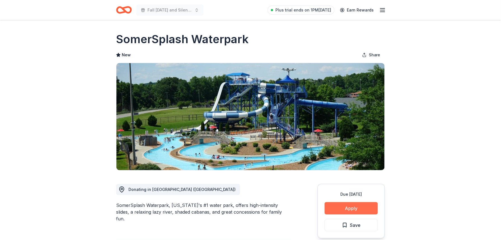
click at [343, 208] on button "Apply" at bounding box center [351, 208] width 53 height 12
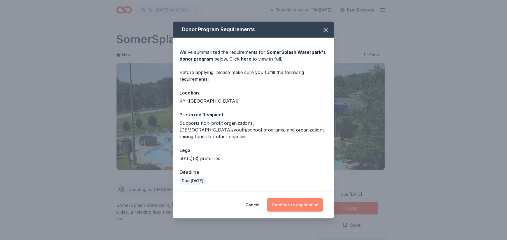
click at [299, 202] on button "Continue to application" at bounding box center [295, 204] width 56 height 13
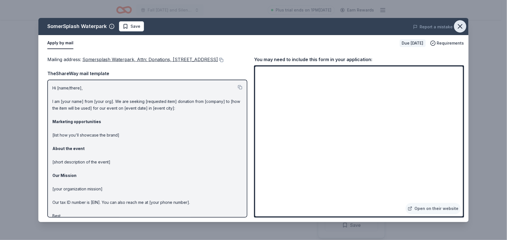
click at [461, 29] on icon "button" at bounding box center [460, 26] width 8 height 8
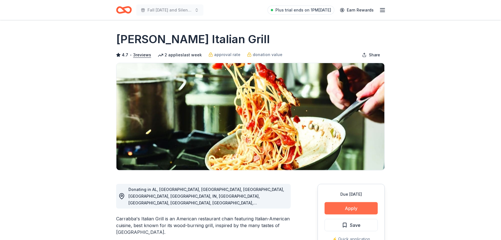
click at [357, 207] on button "Apply" at bounding box center [351, 208] width 53 height 12
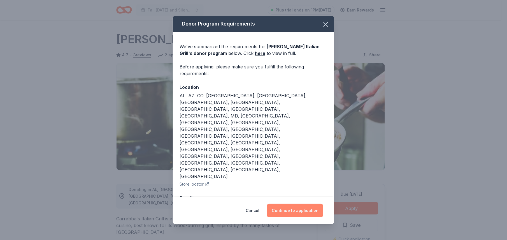
click at [315, 204] on button "Continue to application" at bounding box center [295, 210] width 56 height 13
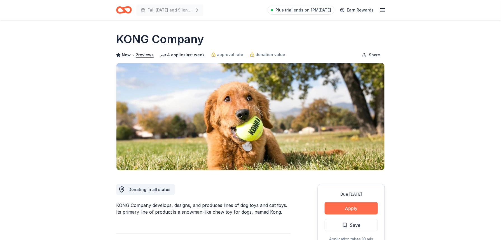
click at [366, 207] on button "Apply" at bounding box center [351, 208] width 53 height 12
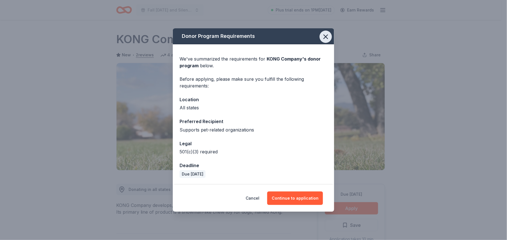
click at [325, 37] on icon "button" at bounding box center [326, 37] width 4 height 4
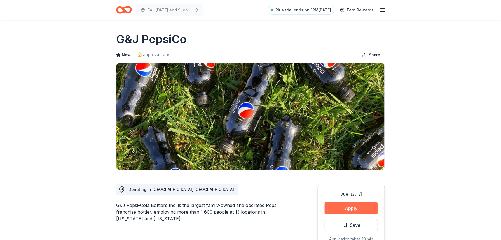
click at [353, 206] on button "Apply" at bounding box center [351, 208] width 53 height 12
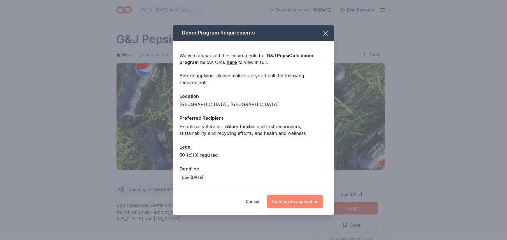
click at [305, 203] on button "Continue to application" at bounding box center [295, 201] width 56 height 13
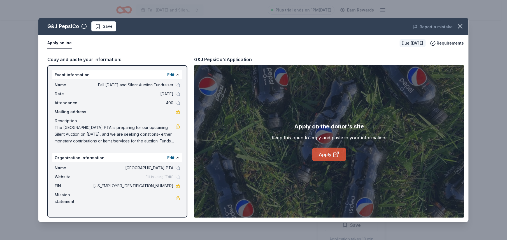
click at [327, 155] on link "Apply" at bounding box center [329, 154] width 34 height 13
